Goal: Information Seeking & Learning: Learn about a topic

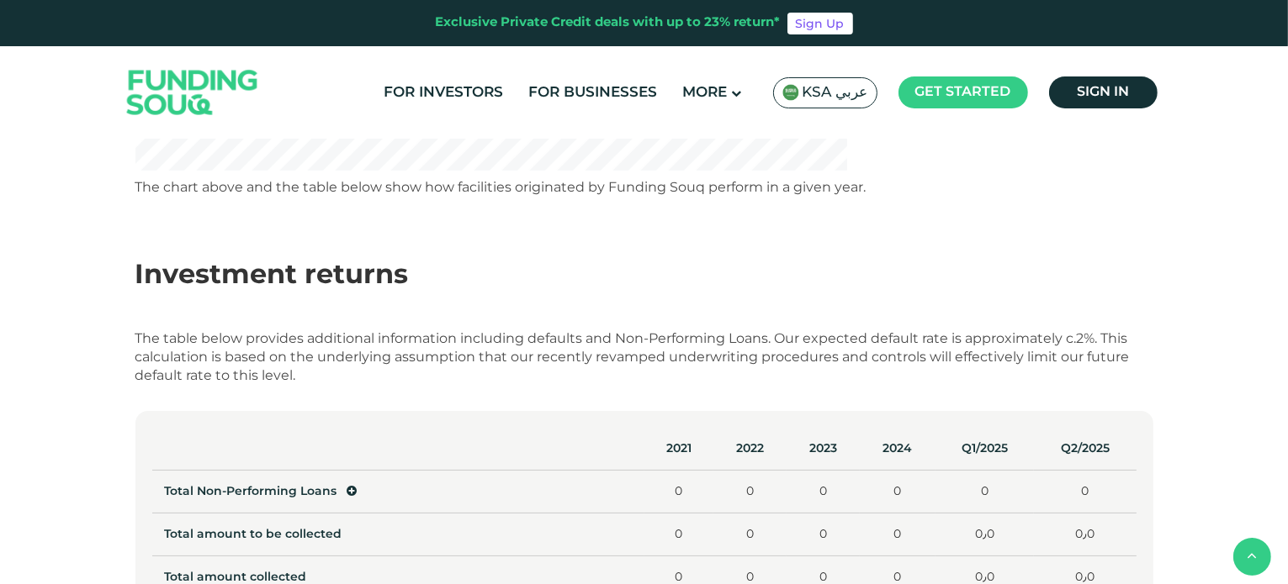
scroll to position [569, 0]
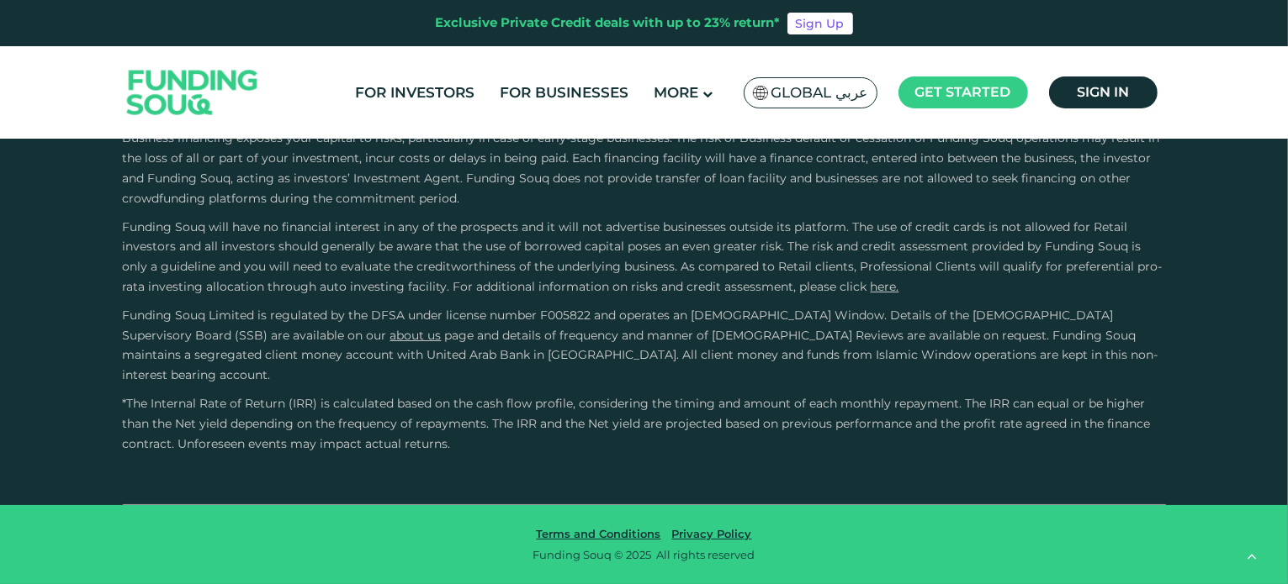
type tc-range-slider "4"
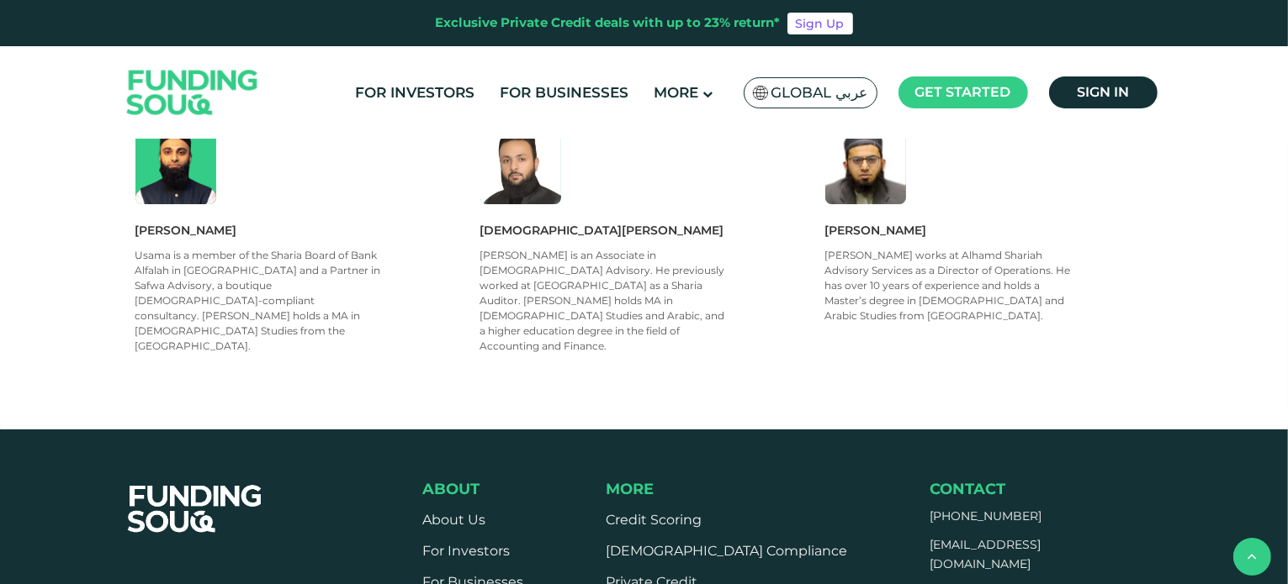
scroll to position [1203, 0]
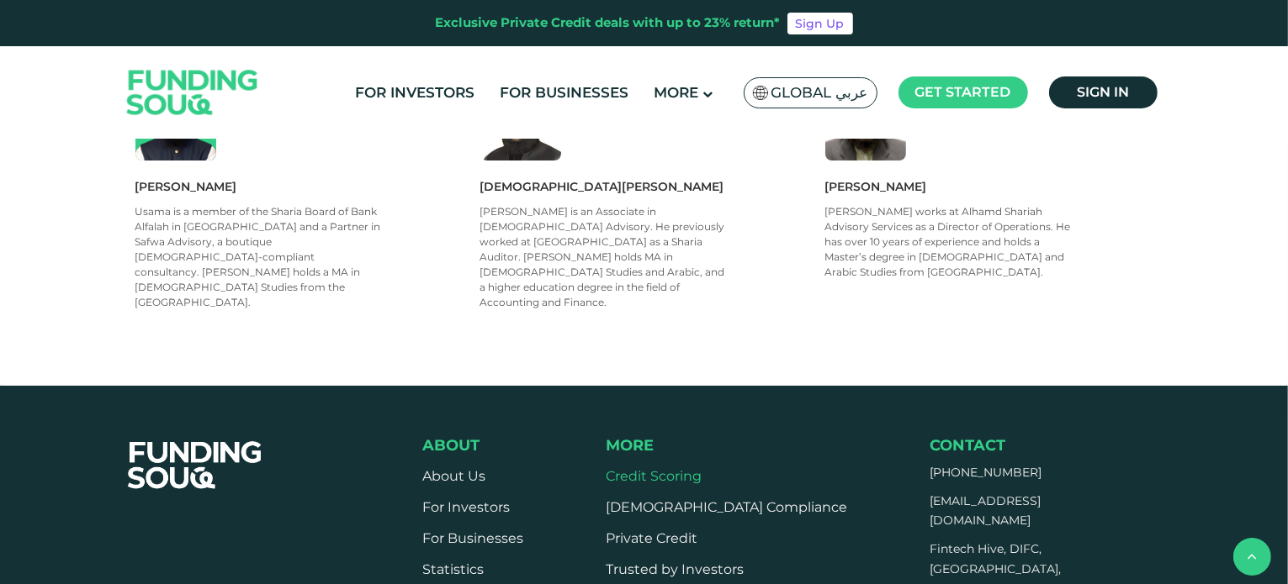
click at [695, 468] on link "Credit Scoring" at bounding box center [654, 476] width 96 height 16
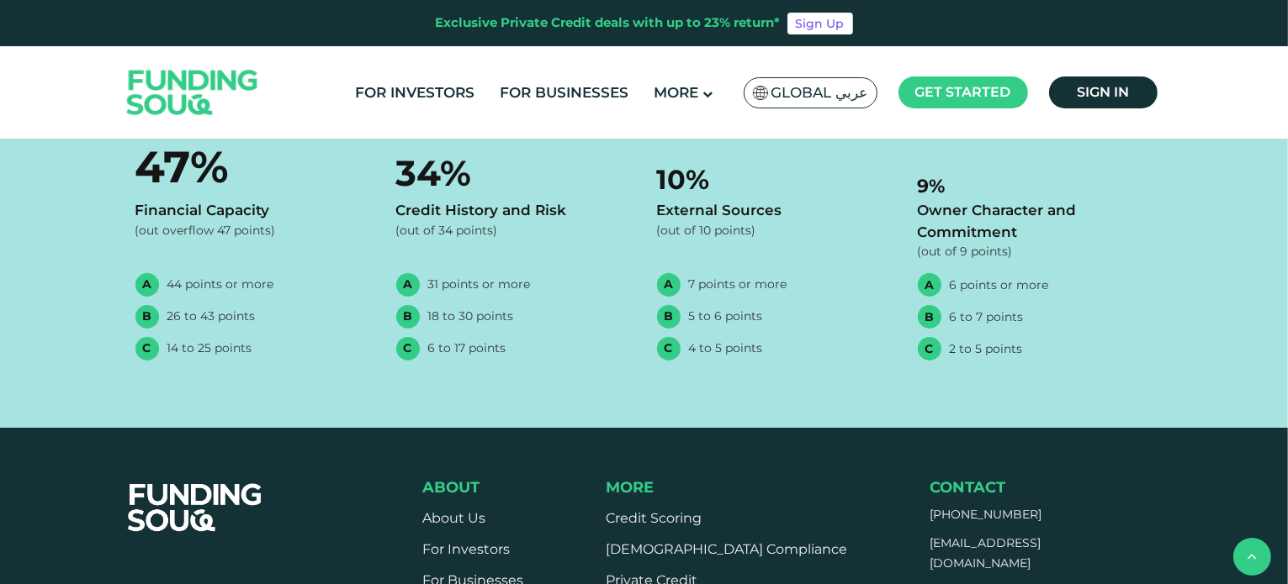
scroll to position [1435, 0]
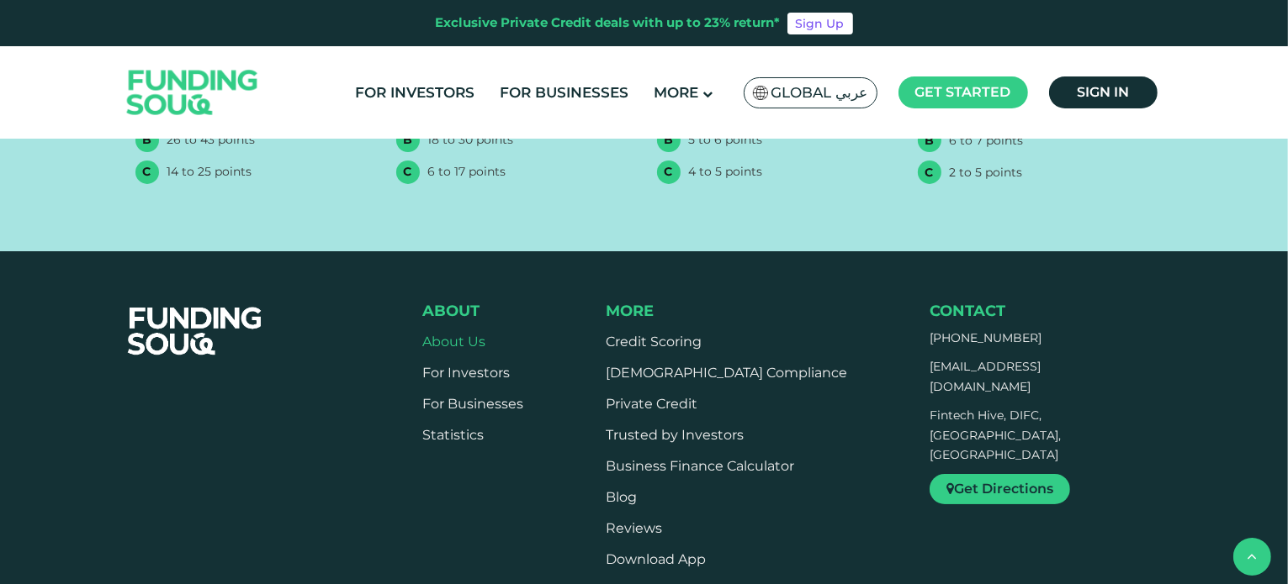
click at [466, 342] on link "About Us" at bounding box center [453, 342] width 63 height 16
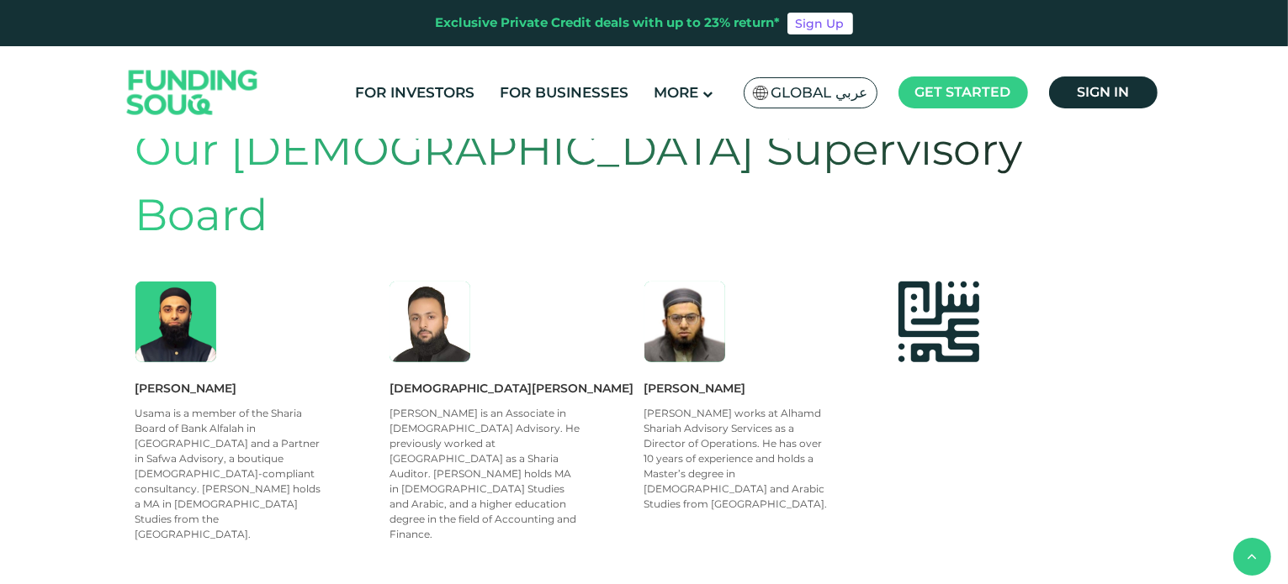
scroll to position [233, 0]
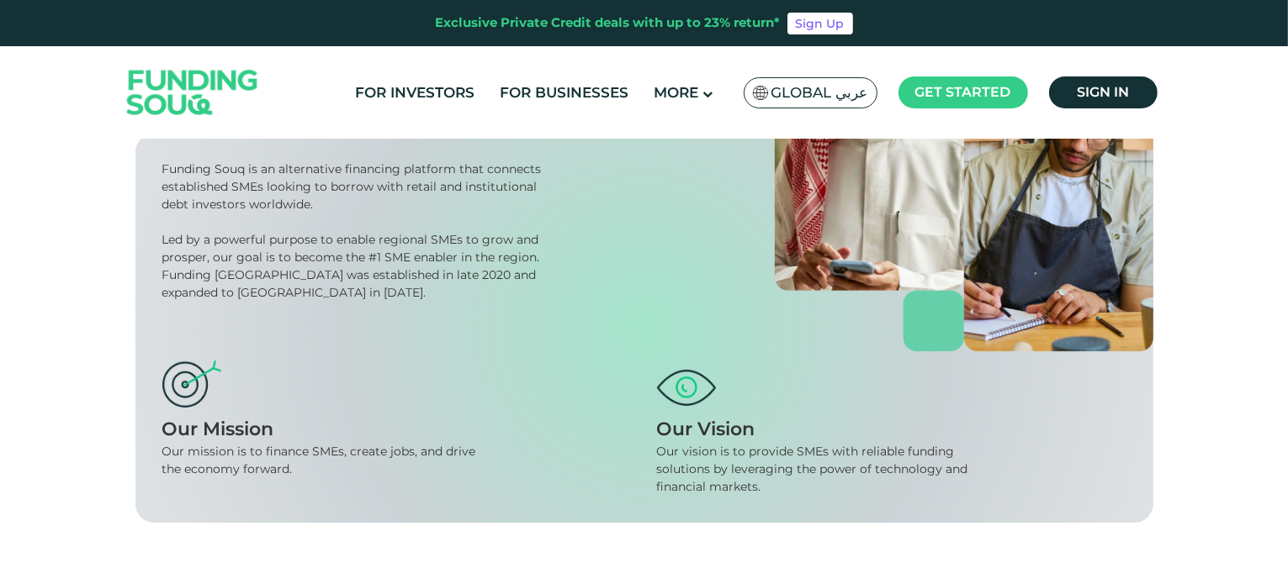
click at [790, 208] on img at bounding box center [964, 160] width 378 height 383
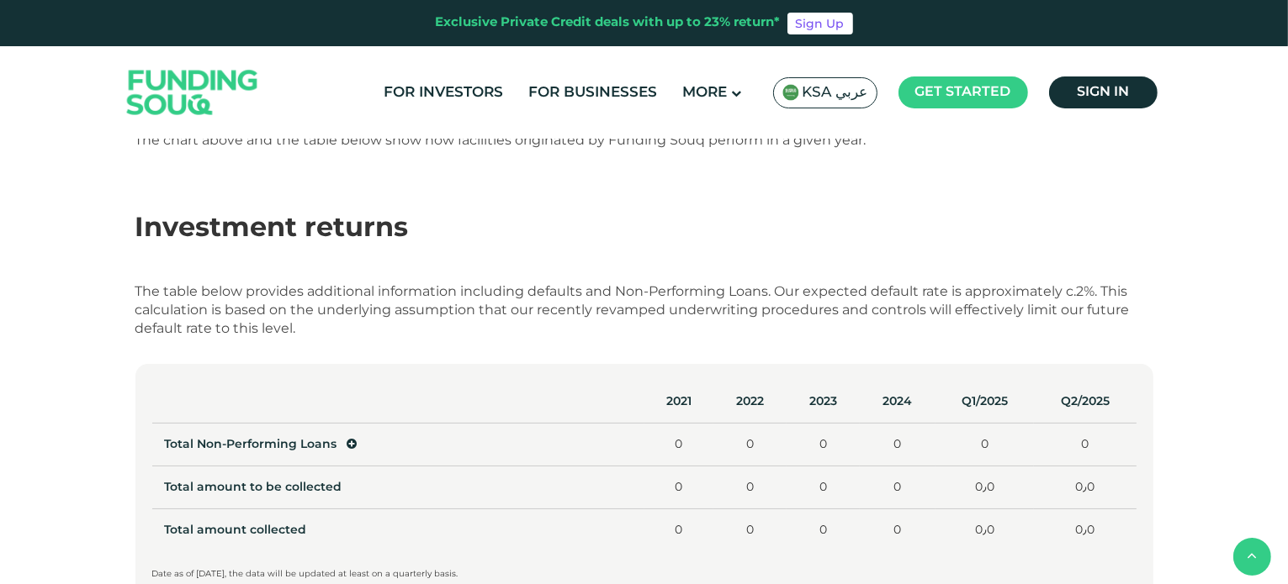
scroll to position [568, 0]
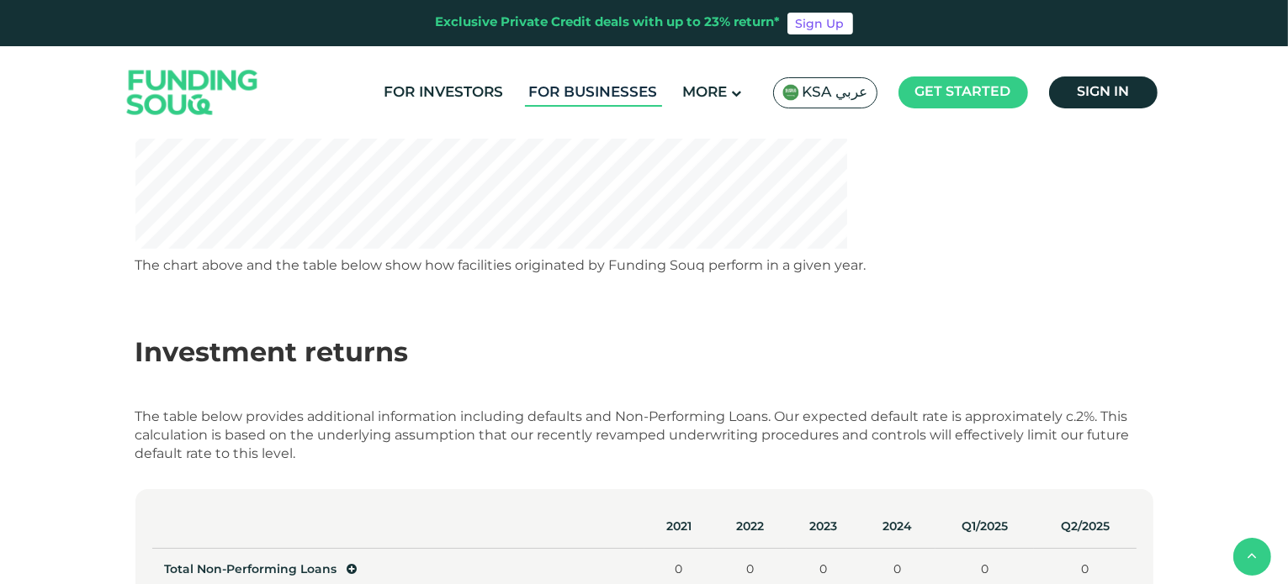
click at [568, 91] on link "For Businesses" at bounding box center [593, 93] width 137 height 28
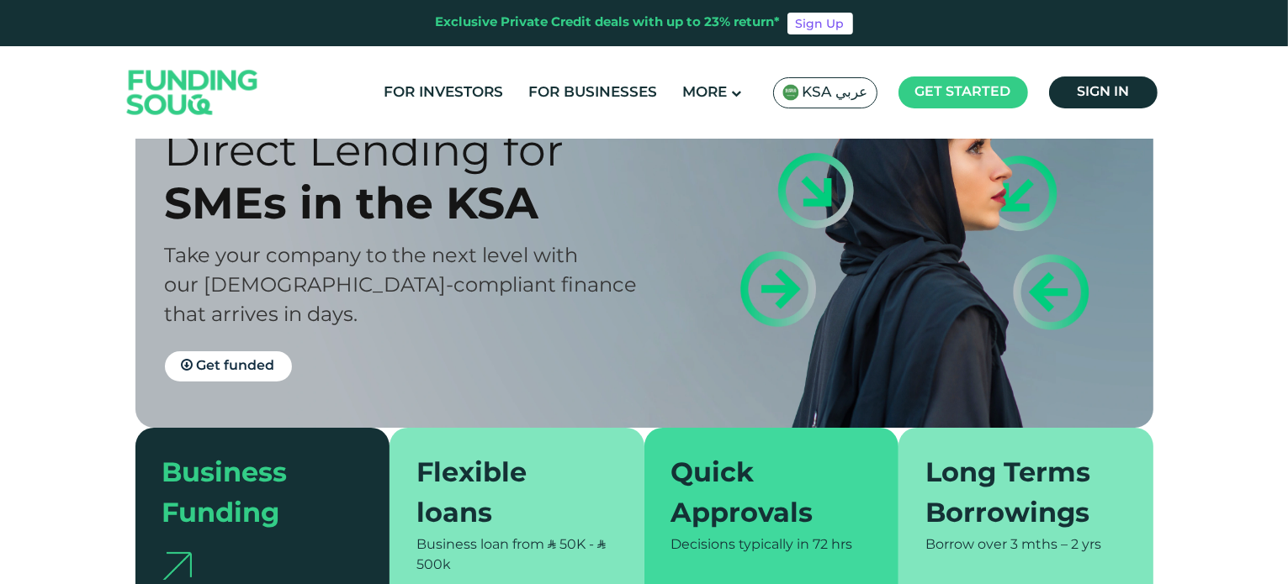
scroll to position [128, 0]
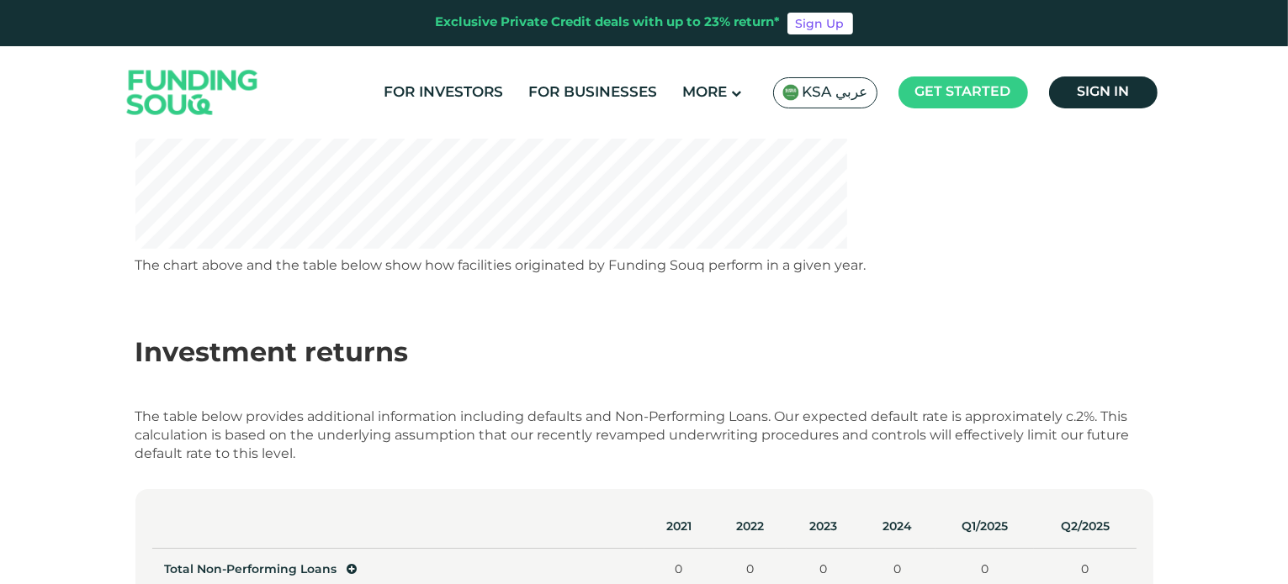
click at [1067, 258] on div "The chart above and the table below show how facilities originated by Funding S…" at bounding box center [644, 266] width 1018 height 19
